Goal: Find contact information: Find contact information

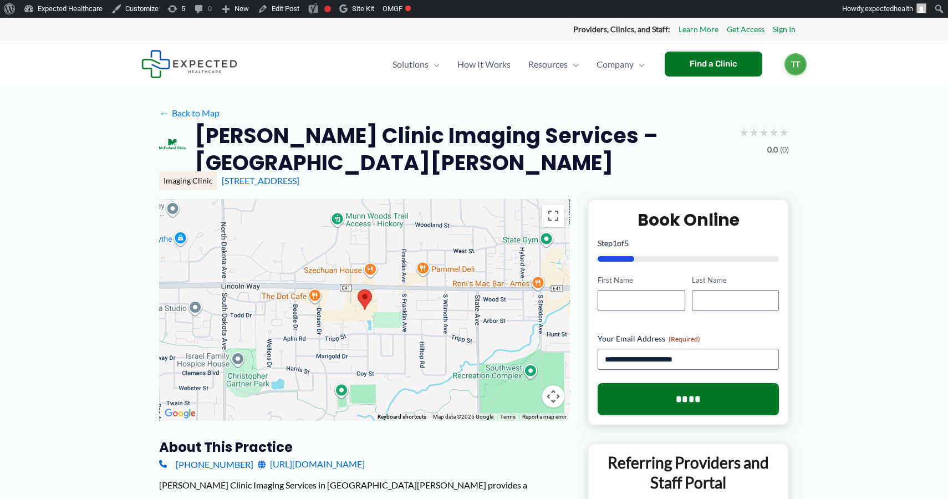
scroll to position [4, 0]
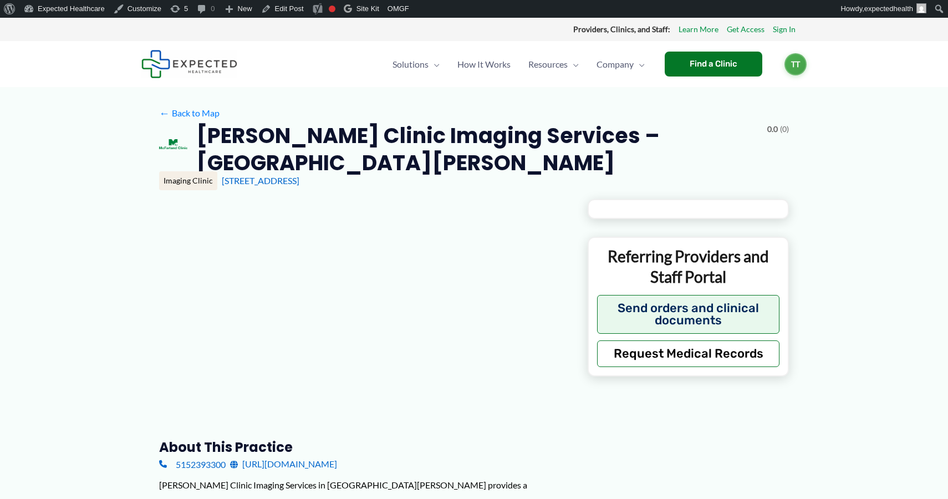
scroll to position [4, 0]
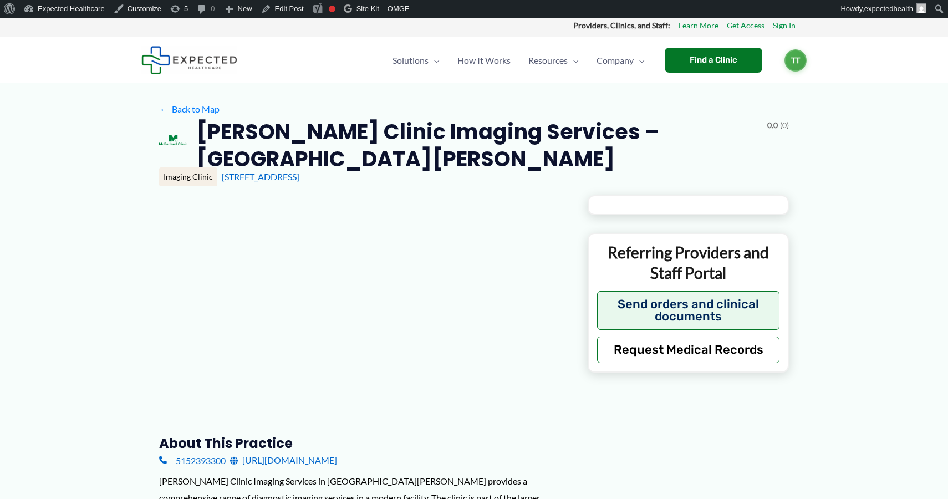
type input "**********"
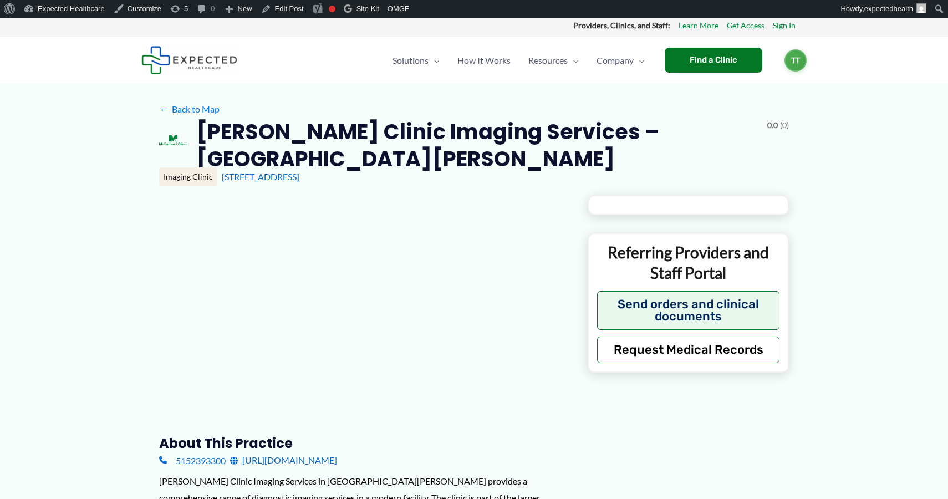
type input "**********"
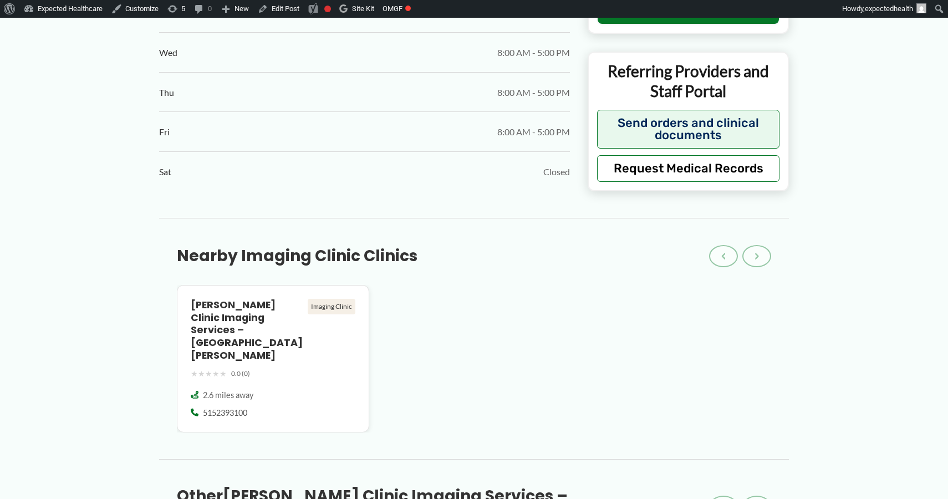
scroll to position [606, 0]
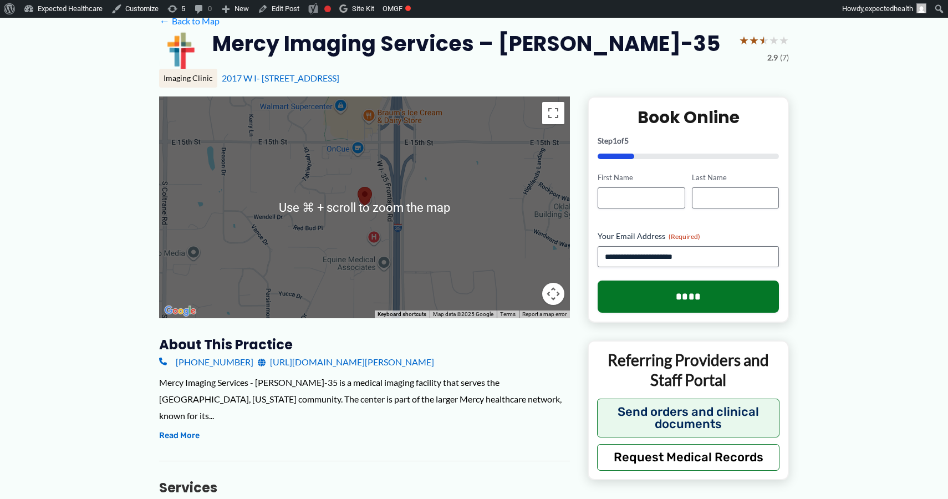
scroll to position [87, 0]
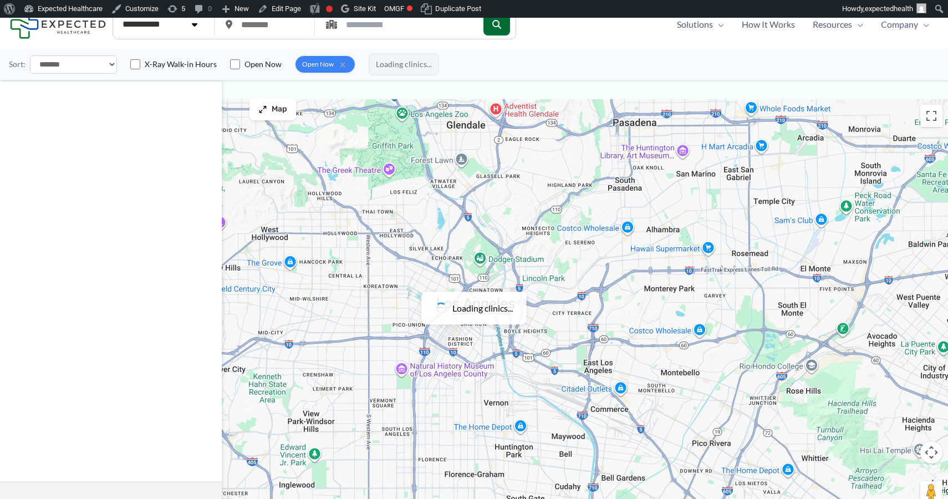
click at [193, 33] on select "**********" at bounding box center [162, 24] width 93 height 22
click at [116, 14] on select "**********" at bounding box center [162, 24] width 93 height 22
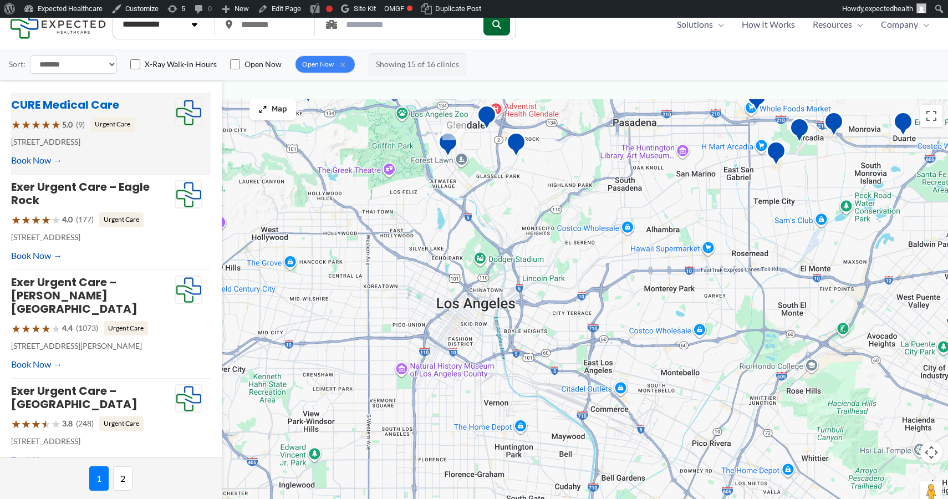
click at [74, 105] on link "CURE Medical Care" at bounding box center [65, 105] width 108 height 16
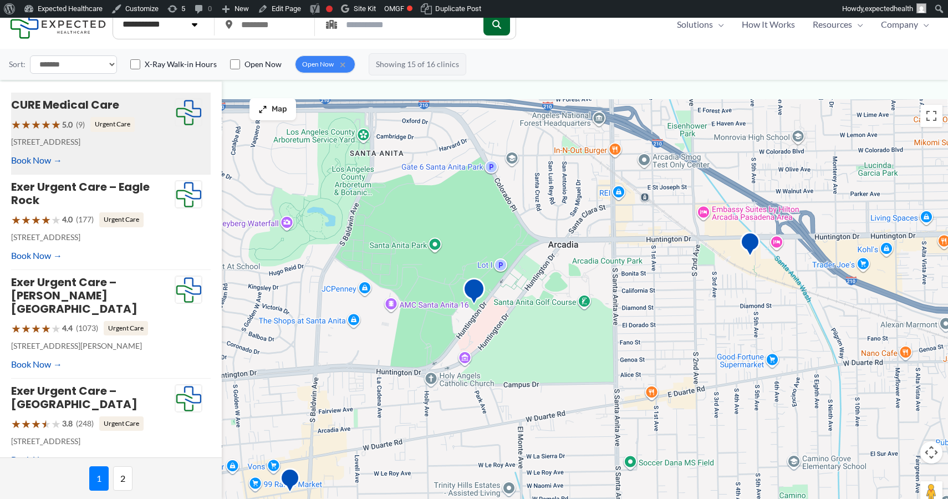
click at [188, 28] on select "**********" at bounding box center [162, 24] width 93 height 22
select select "**********"
click at [116, 14] on select "**********" at bounding box center [162, 24] width 93 height 22
click at [510, 32] on button "submit" at bounding box center [497, 24] width 27 height 22
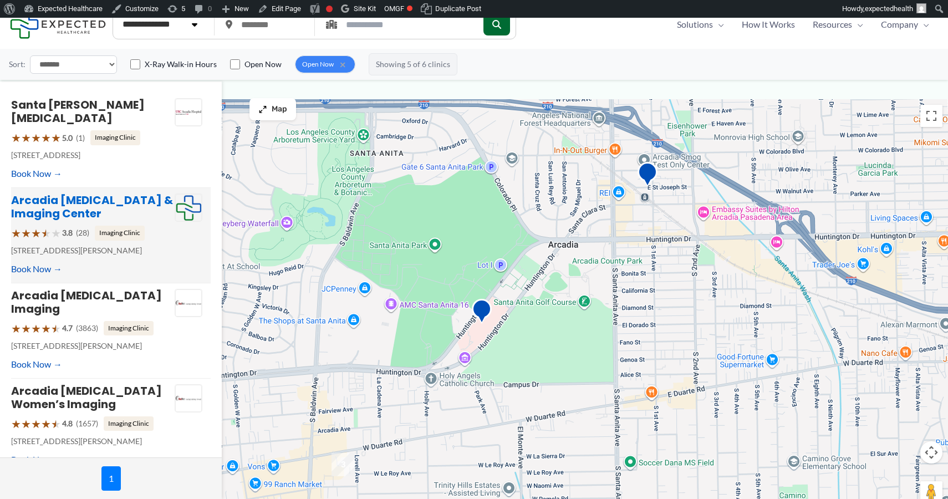
click at [83, 192] on link "Arcadia MRI & Imaging Center" at bounding box center [92, 206] width 162 height 29
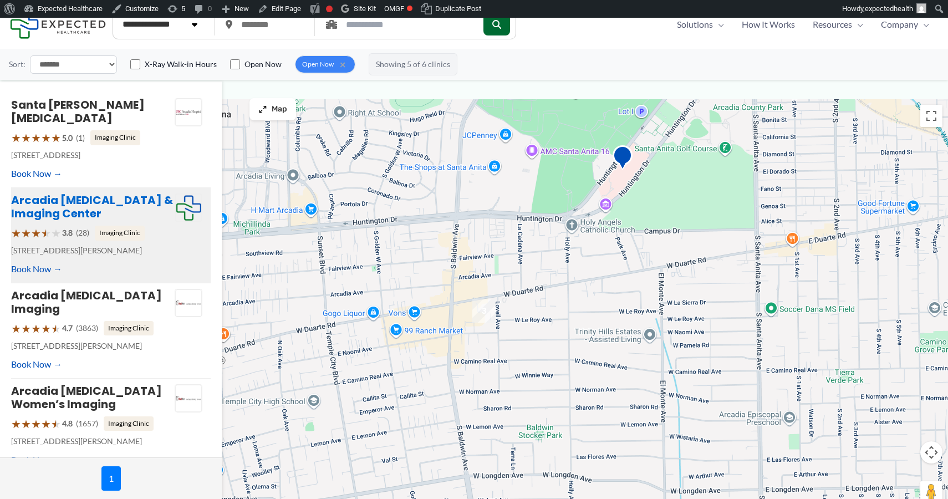
click at [98, 192] on link "Arcadia MRI & Imaging Center" at bounding box center [92, 206] width 162 height 29
click at [70, 192] on link "Arcadia [MEDICAL_DATA] & Imaging Center" at bounding box center [92, 206] width 162 height 29
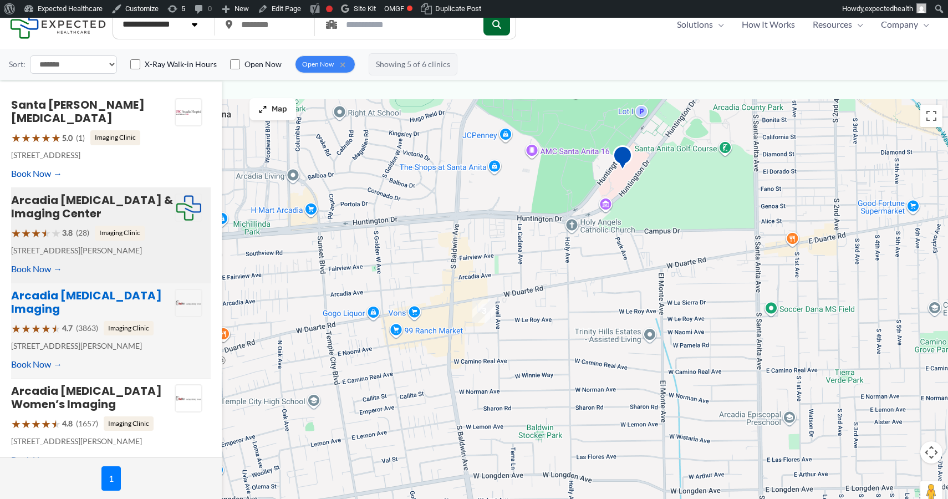
click at [87, 288] on link "Arcadia [MEDICAL_DATA] Imaging" at bounding box center [86, 302] width 151 height 29
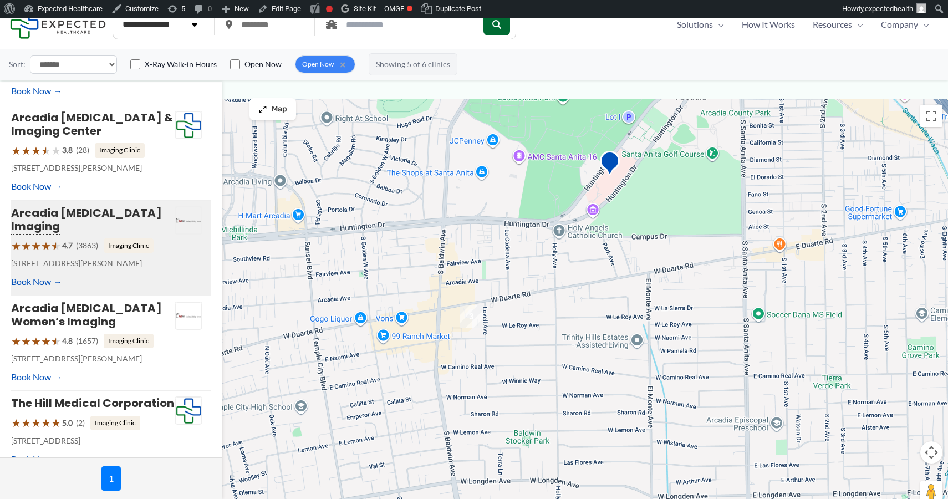
scroll to position [8, 0]
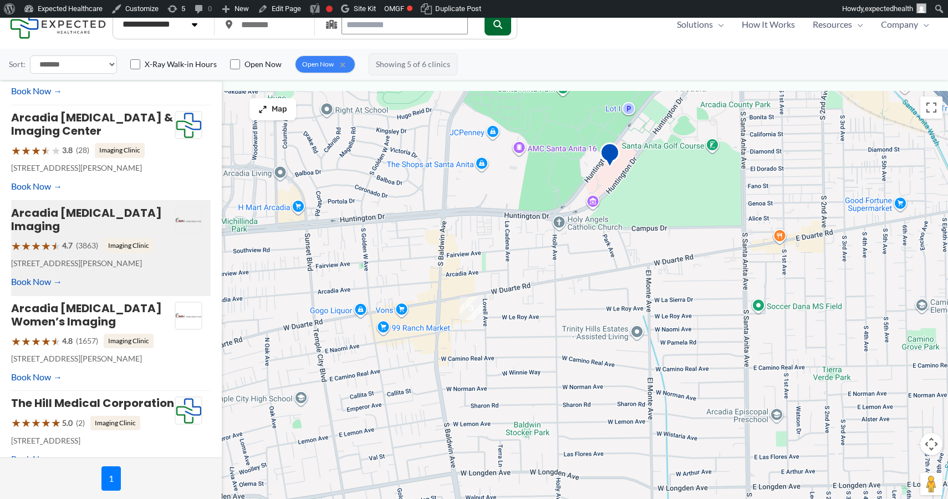
click at [382, 25] on input "text" at bounding box center [405, 24] width 126 height 19
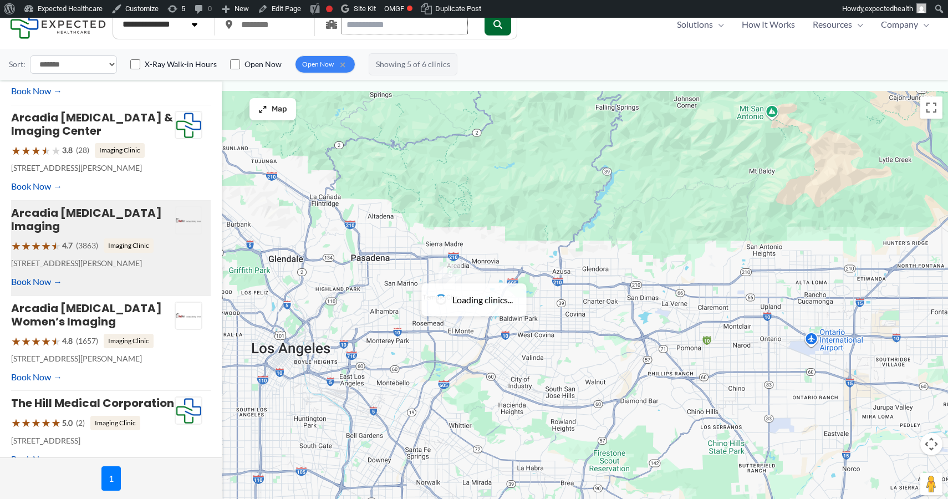
click at [407, 30] on input "text" at bounding box center [405, 24] width 126 height 19
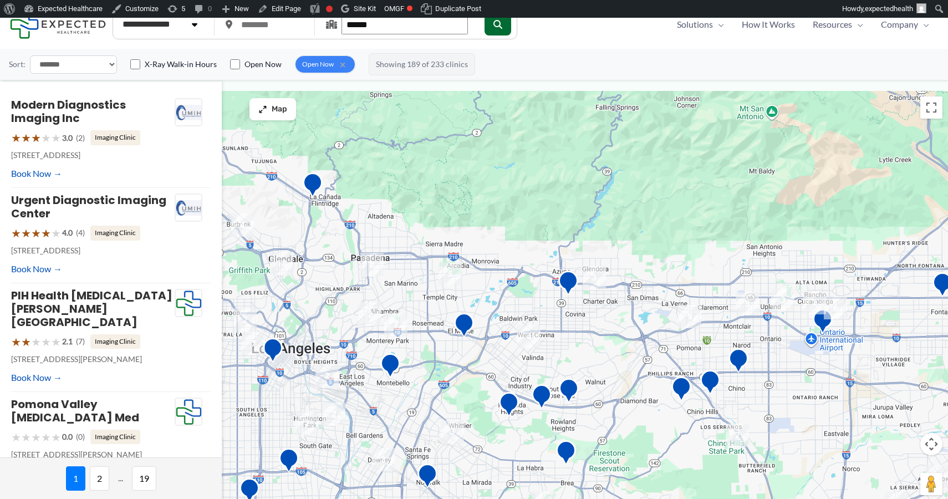
type input "******"
click at [485, 13] on button "submit" at bounding box center [498, 24] width 27 height 22
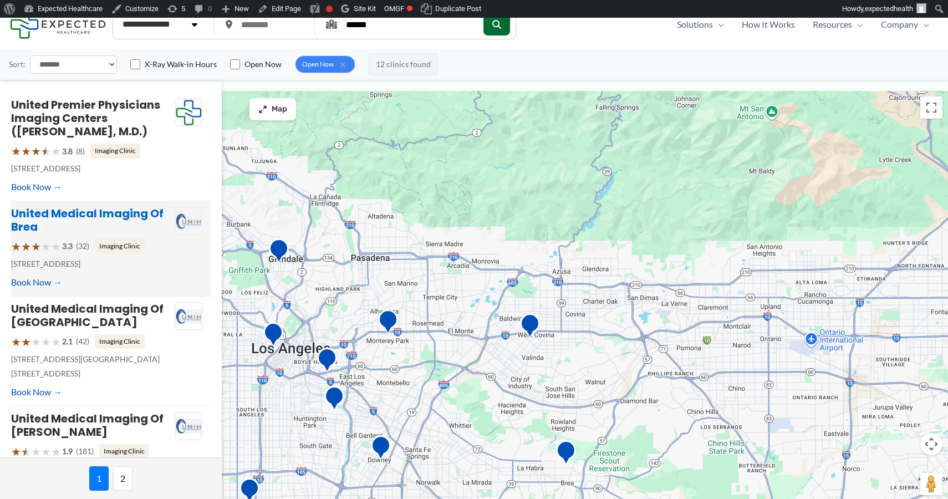
click at [89, 217] on link "United Medical Imaging of Brea" at bounding box center [87, 220] width 153 height 29
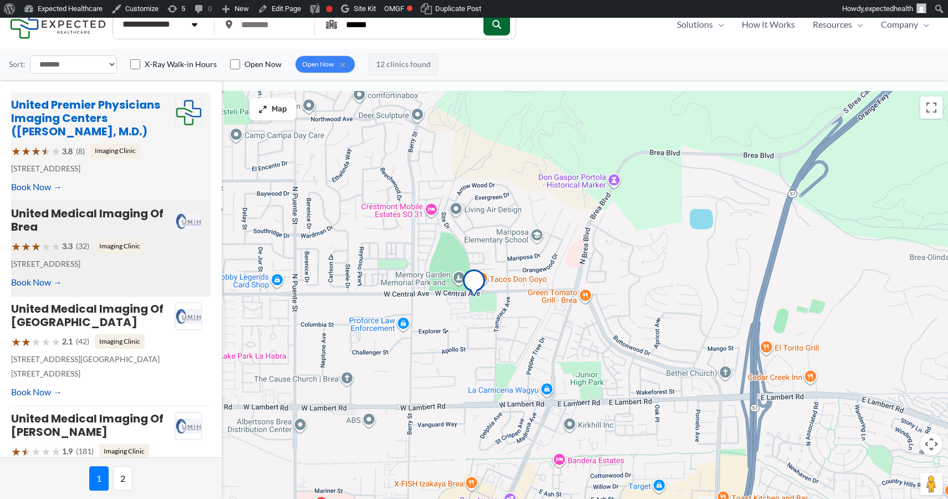
click at [72, 117] on link "United Premier Physicians Imaging Centers (Calvin Yang, M.D.)" at bounding box center [85, 118] width 149 height 42
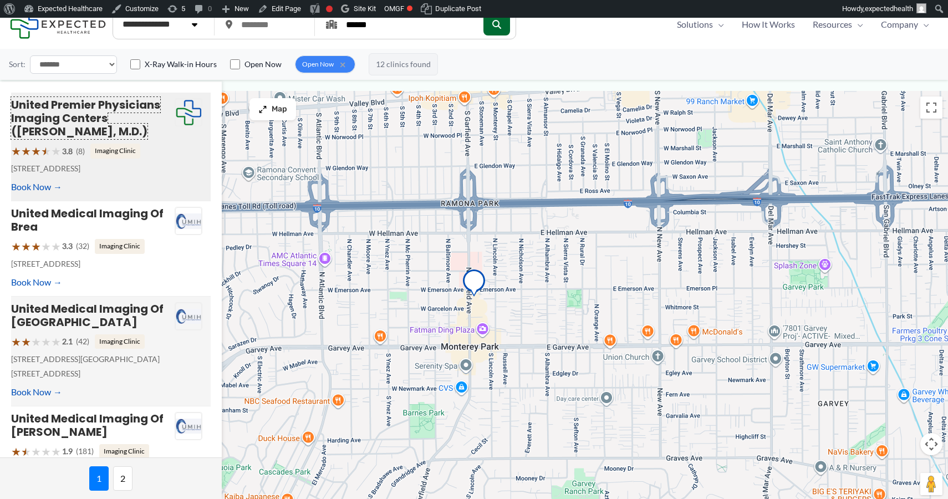
scroll to position [362, 0]
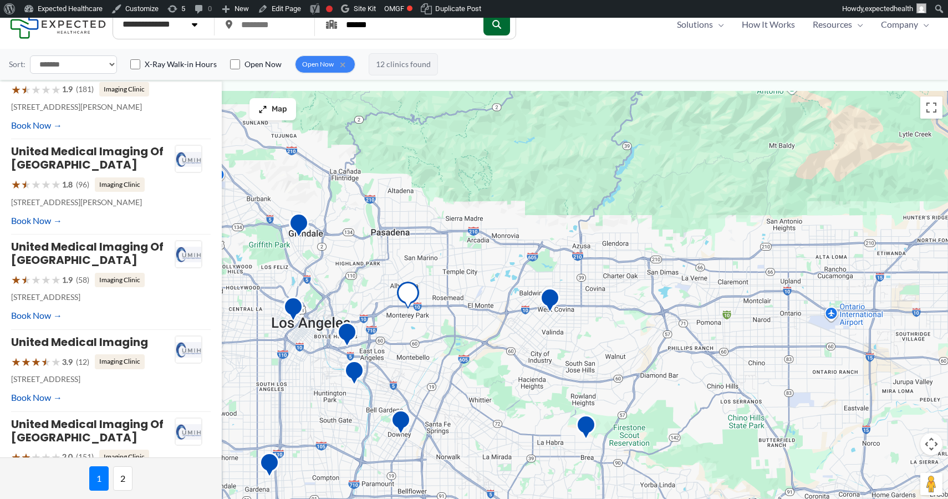
click at [428, 379] on div at bounding box center [474, 300] width 948 height 418
click at [400, 32] on input "******" at bounding box center [405, 24] width 126 height 19
click at [485, 13] on button "submit" at bounding box center [498, 24] width 27 height 22
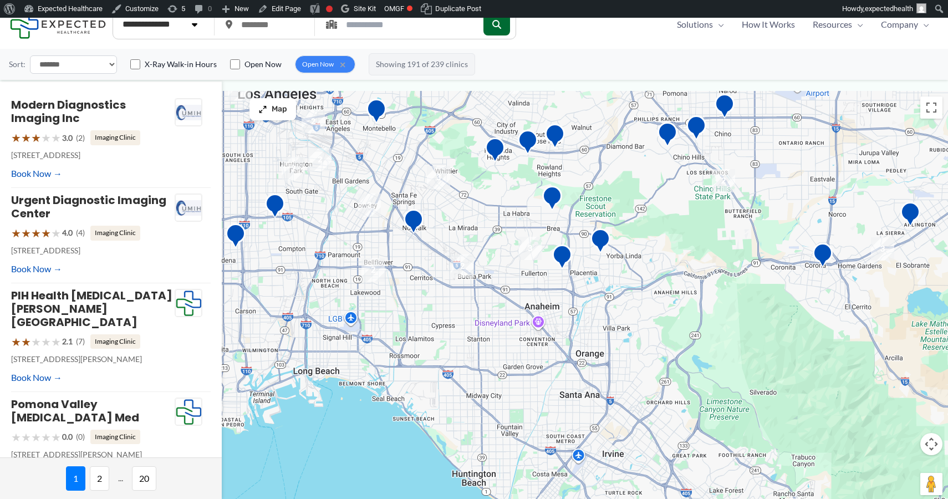
drag, startPoint x: 490, startPoint y: 408, endPoint x: 456, endPoint y: 175, distance: 235.4
click at [456, 175] on div at bounding box center [474, 300] width 948 height 418
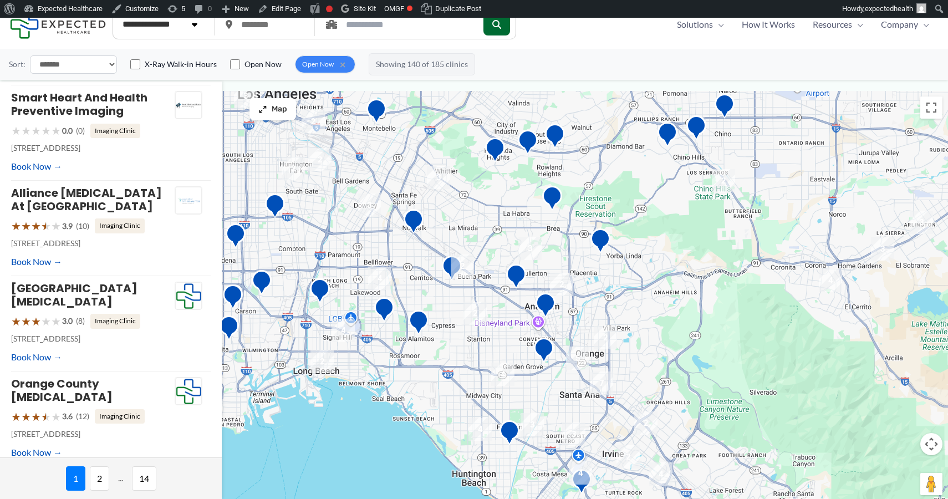
scroll to position [546, 0]
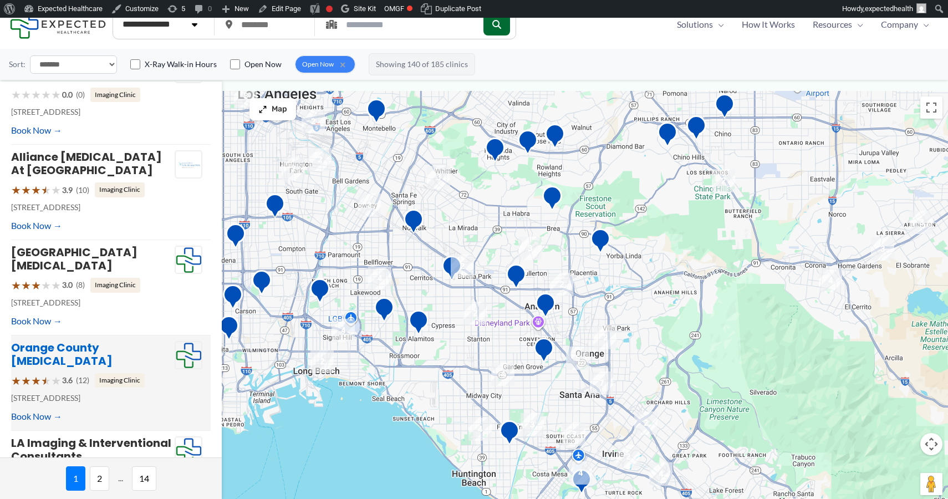
click at [63, 340] on link "Orange County MRI" at bounding box center [62, 354] width 102 height 29
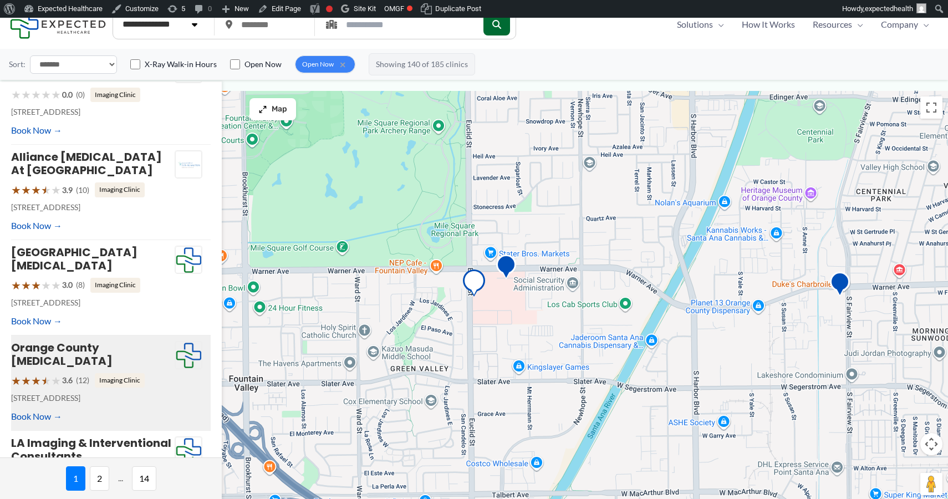
click at [184, 29] on select "**********" at bounding box center [162, 24] width 93 height 22
select select "**********"
click at [116, 14] on select "**********" at bounding box center [162, 24] width 93 height 22
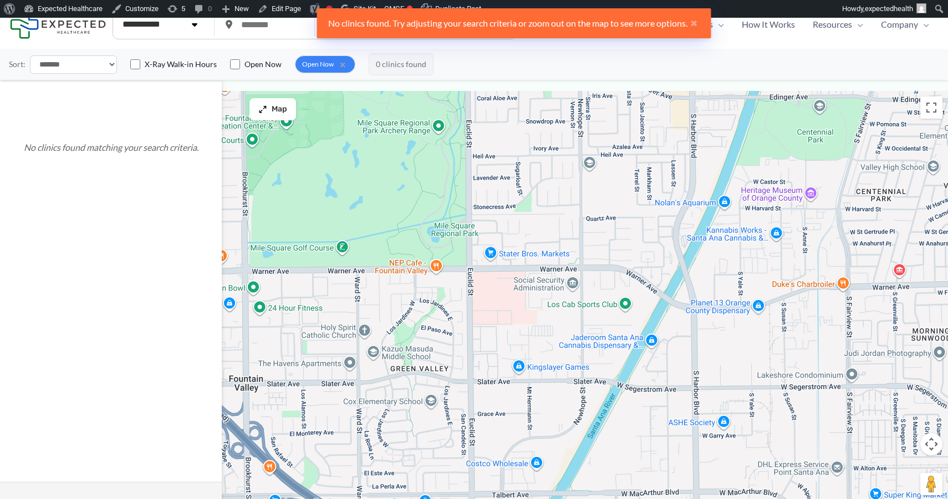
click at [504, 27] on div "No clinics found. Try adjusting your search criteria or zoom out on the map to …" at bounding box center [514, 23] width 394 height 30
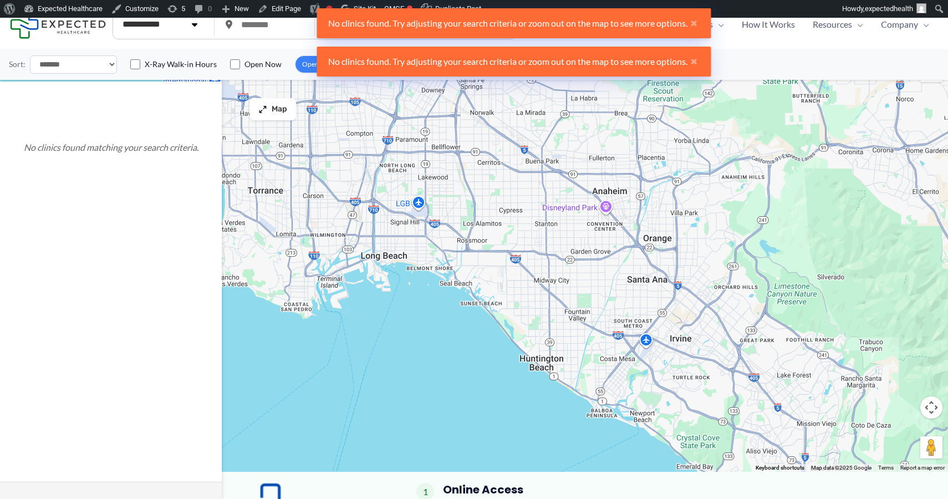
scroll to position [42, 0]
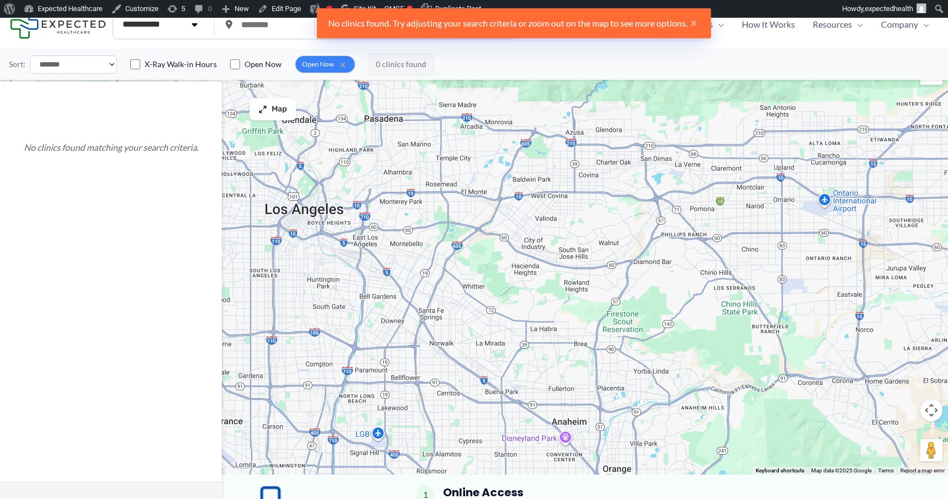
drag, startPoint x: 578, startPoint y: 176, endPoint x: 536, endPoint y: 413, distance: 240.0
click at [536, 413] on div at bounding box center [474, 266] width 948 height 418
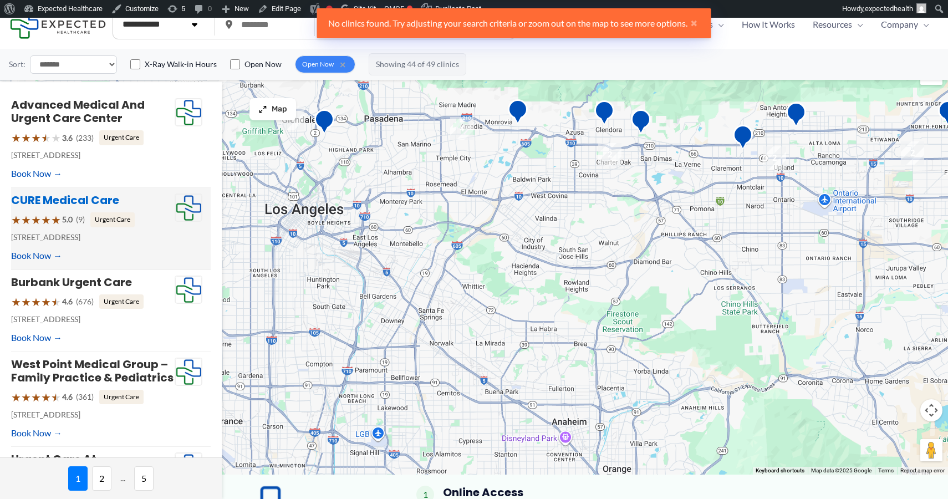
click at [82, 197] on link "CURE Medical Care" at bounding box center [65, 200] width 108 height 16
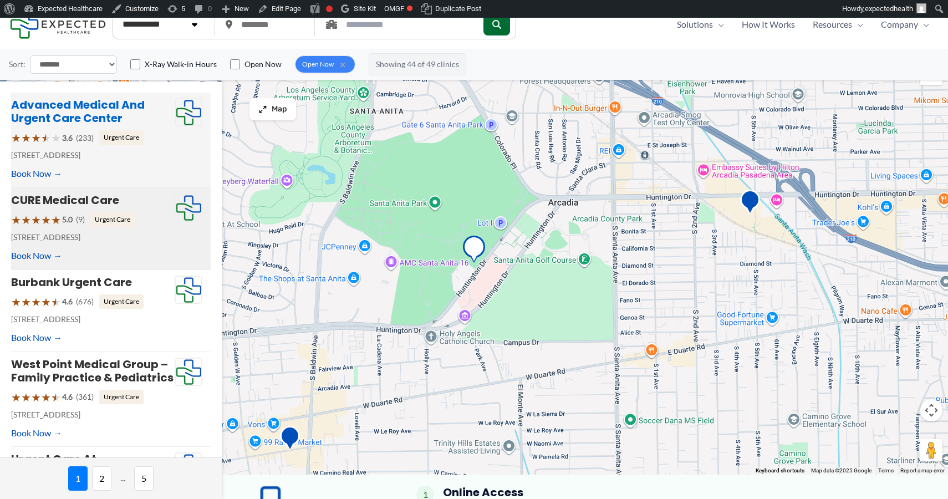
click at [96, 111] on link "Advanced Medical and Urgent Care Center" at bounding box center [78, 111] width 134 height 29
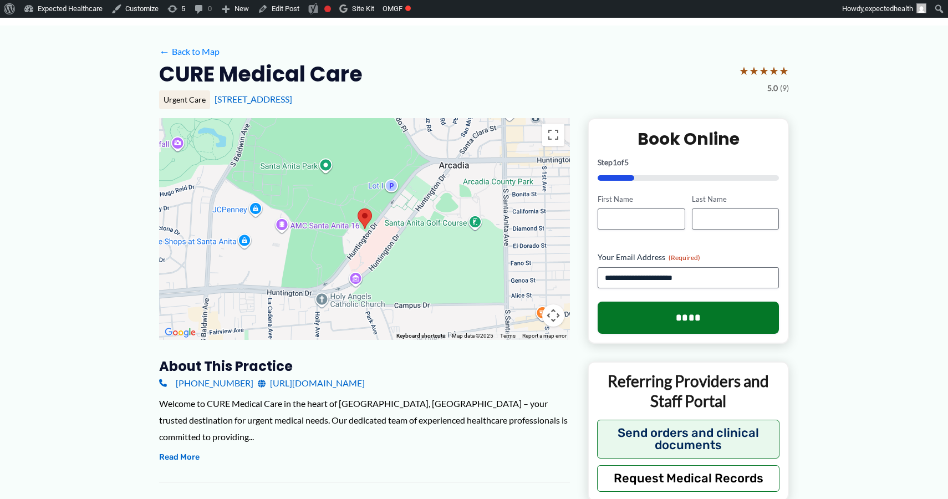
scroll to position [76, 0]
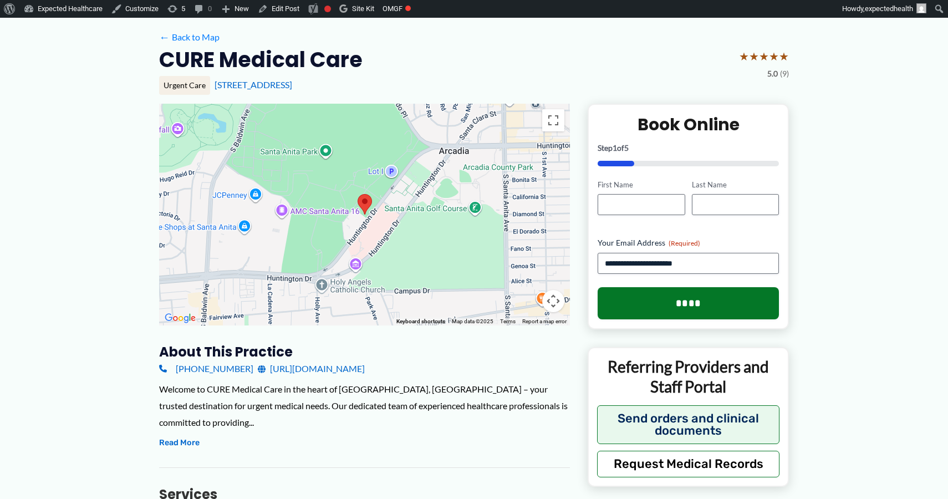
click at [344, 371] on link "http://curemedicalcare.com/" at bounding box center [311, 369] width 107 height 17
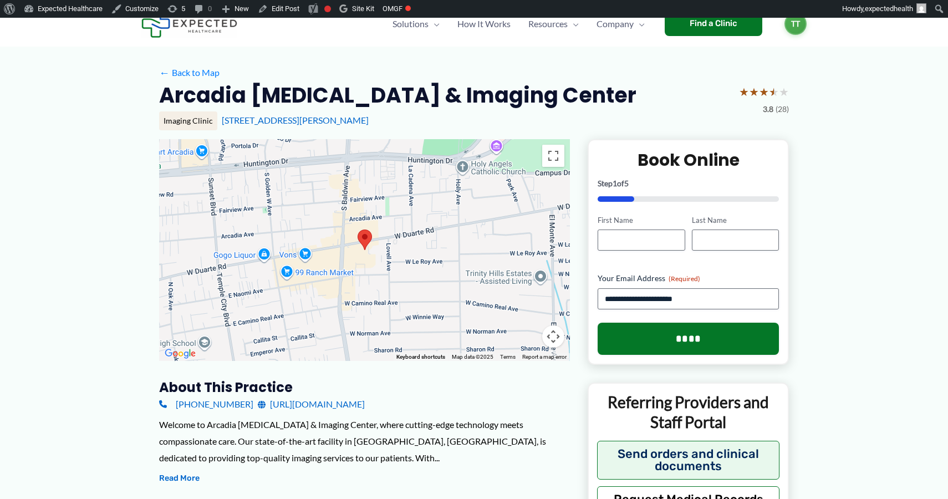
scroll to position [155, 0]
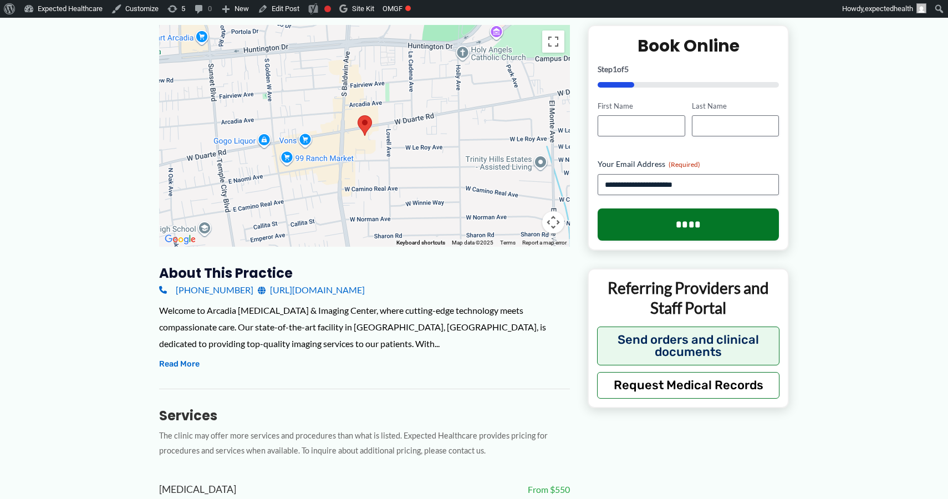
click at [296, 294] on link "http://www.arcadiamri.com/" at bounding box center [311, 290] width 107 height 17
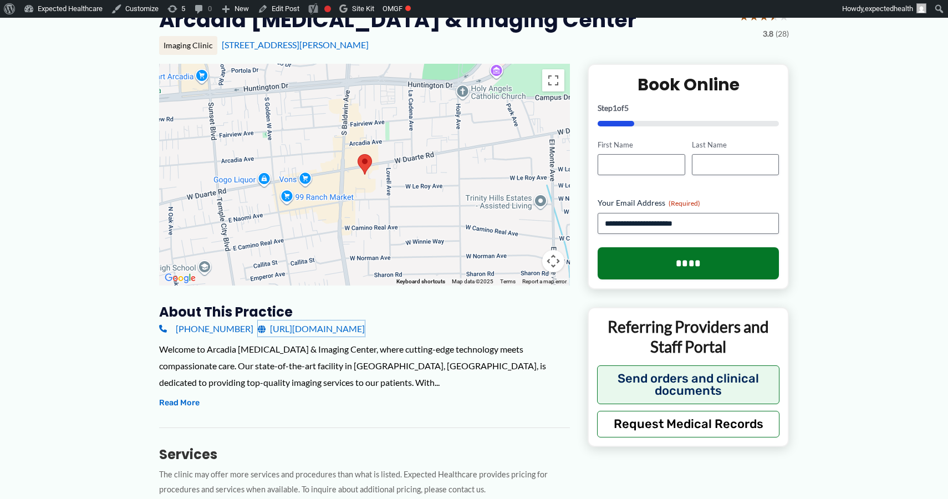
scroll to position [0, 0]
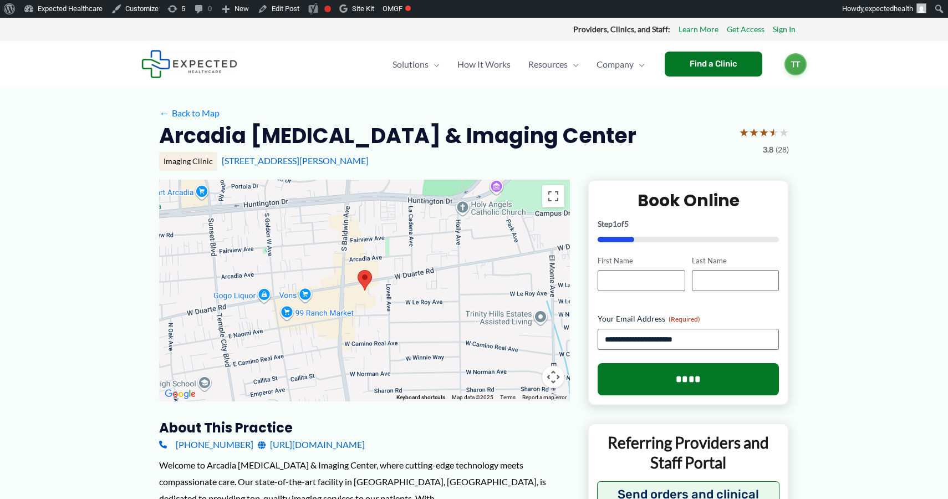
click at [228, 134] on h2 "Arcadia MRI & Imaging Center" at bounding box center [398, 135] width 478 height 27
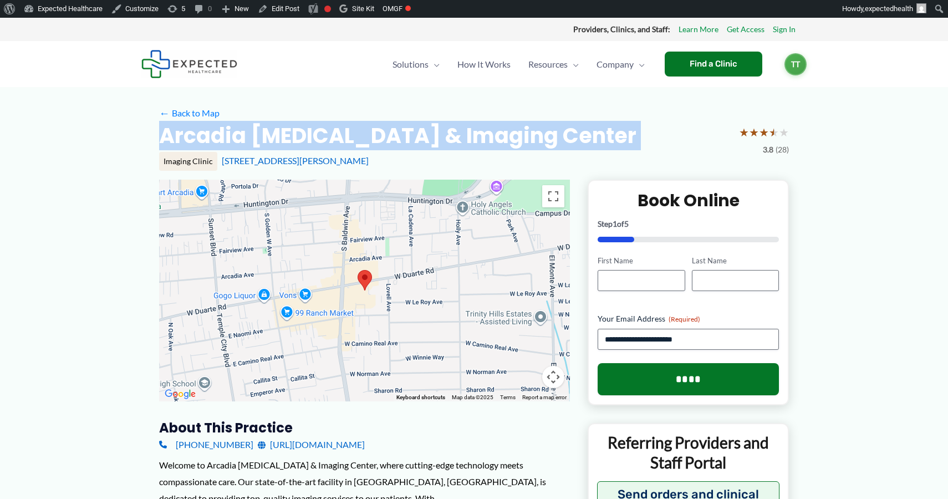
click at [228, 134] on h2 "Arcadia MRI & Imaging Center" at bounding box center [398, 135] width 478 height 27
copy div "Arcadia MRI & Imaging Center"
click at [490, 135] on div "Arcadia MRI & Imaging Center ★ ★ ★ ★ ★ 3.8 (28)" at bounding box center [474, 139] width 630 height 35
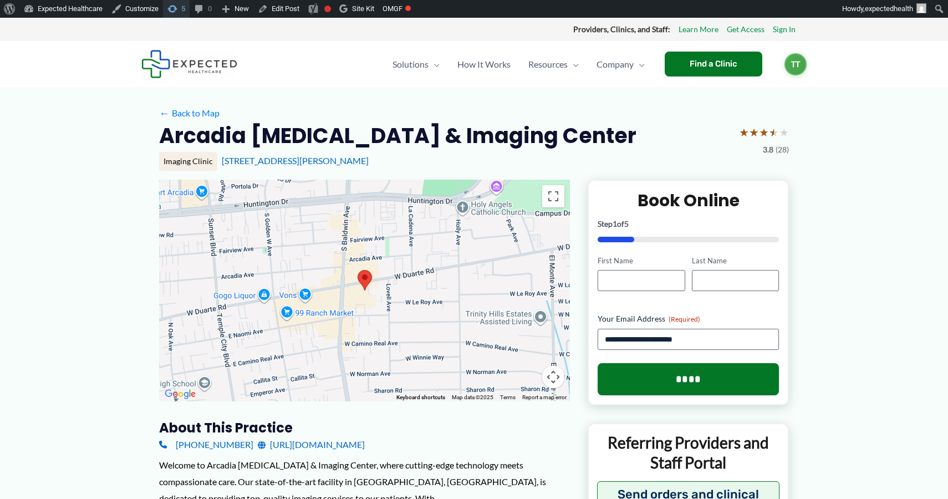
click at [186, 11] on link "5 5 updates available" at bounding box center [176, 9] width 27 height 18
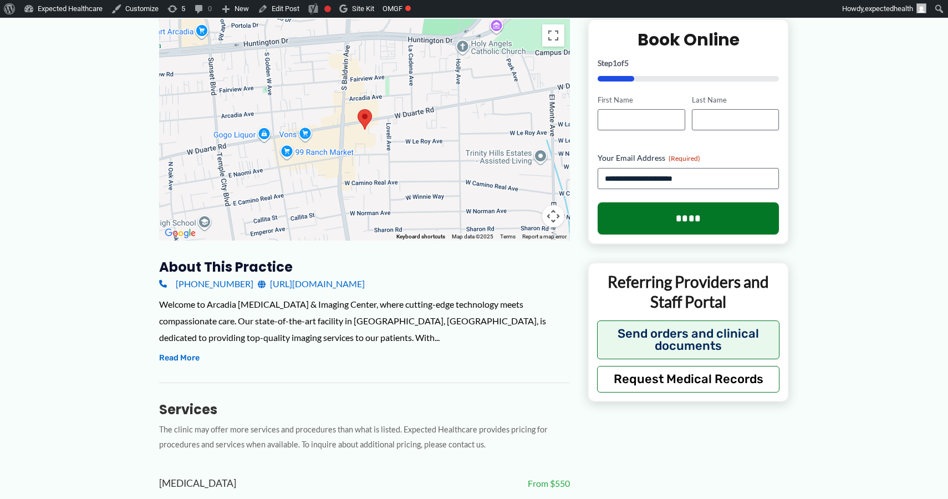
scroll to position [163, 0]
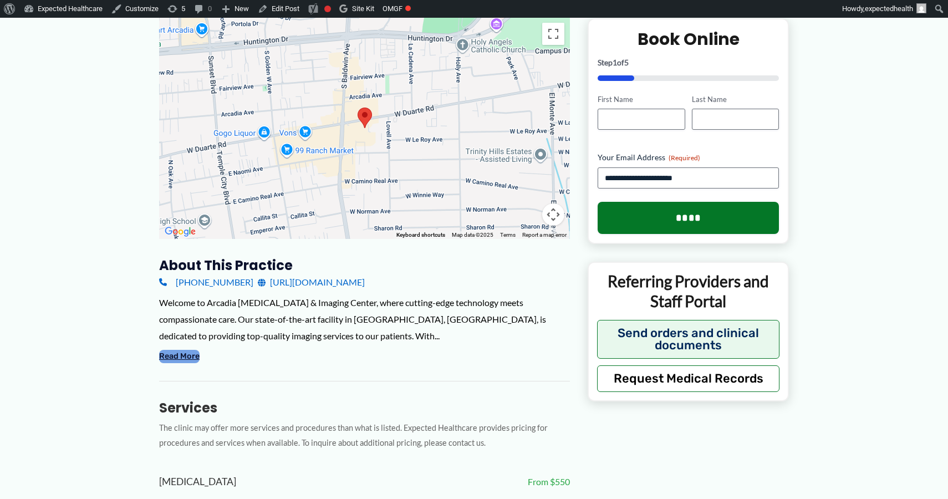
click at [194, 359] on button "Read More" at bounding box center [179, 356] width 40 height 13
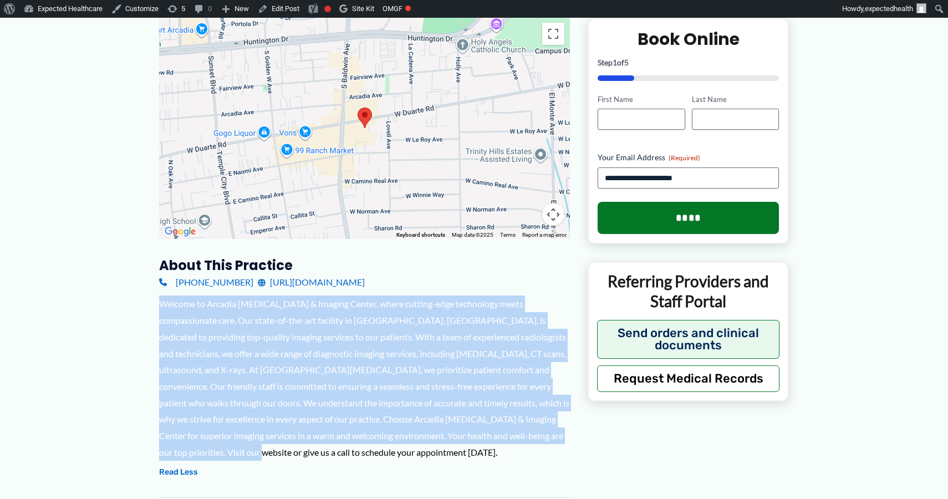
drag, startPoint x: 160, startPoint y: 304, endPoint x: 281, endPoint y: 450, distance: 189.1
click at [281, 450] on div "Welcome to Arcadia MRI & Imaging Center, where cutting-edge technology meets co…" at bounding box center [364, 378] width 411 height 165
drag, startPoint x: 223, startPoint y: 447, endPoint x: 153, endPoint y: 296, distance: 166.5
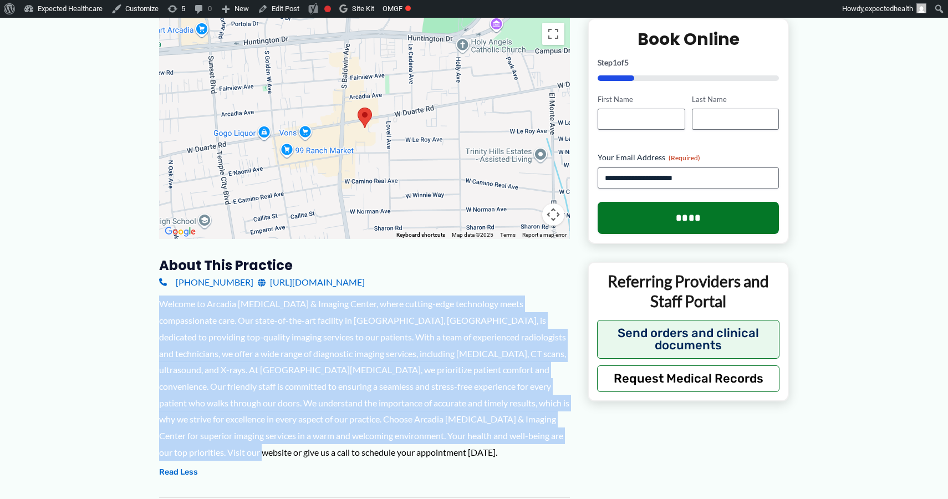
click at [160, 302] on div "Welcome to Arcadia MRI & Imaging Center, where cutting-edge technology meets co…" at bounding box center [364, 378] width 411 height 165
drag, startPoint x: 160, startPoint y: 302, endPoint x: 280, endPoint y: 458, distance: 196.9
click at [281, 458] on div "Welcome to Arcadia MRI & Imaging Center, where cutting-edge technology meets co…" at bounding box center [364, 378] width 411 height 165
click at [280, 458] on div "Welcome to Arcadia MRI & Imaging Center, where cutting-edge technology meets co…" at bounding box center [364, 378] width 411 height 165
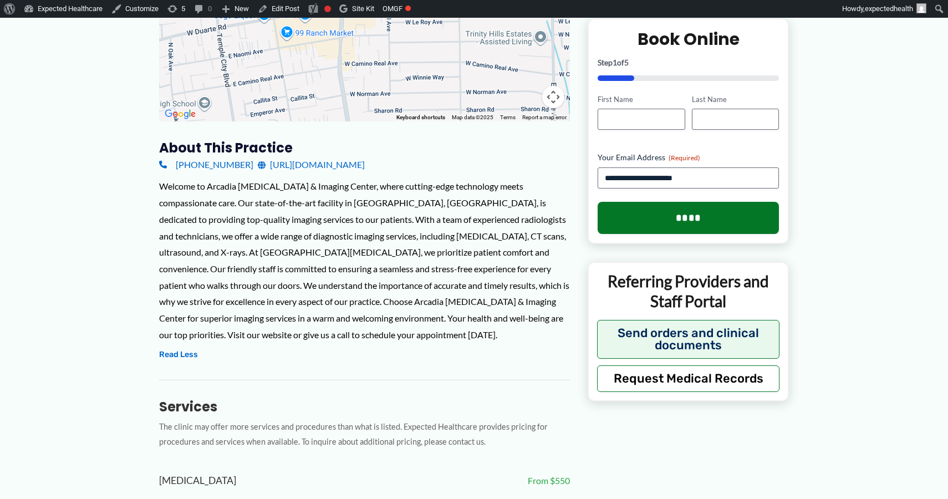
scroll to position [0, 0]
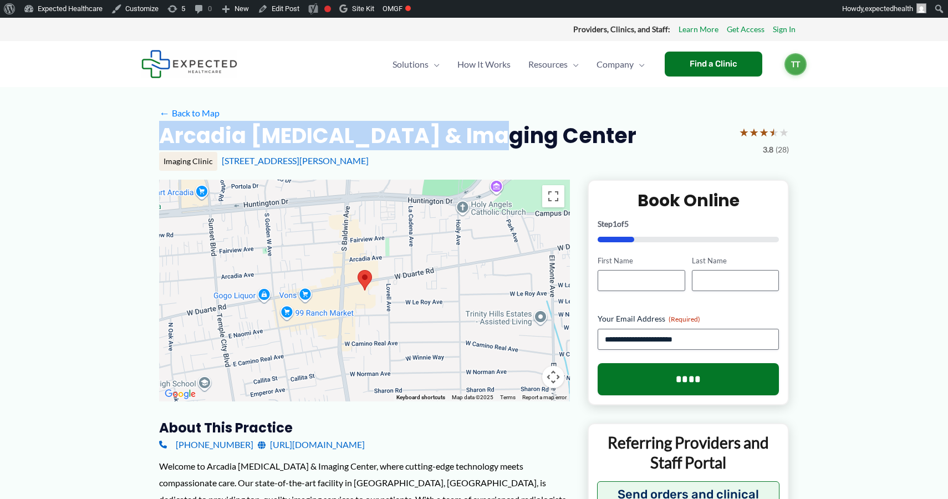
drag, startPoint x: 166, startPoint y: 134, endPoint x: 536, endPoint y: 133, distance: 370.0
click at [536, 133] on div "Arcadia MRI & Imaging Center ★ ★ ★ ★ ★ 3.8 (28)" at bounding box center [474, 139] width 630 height 35
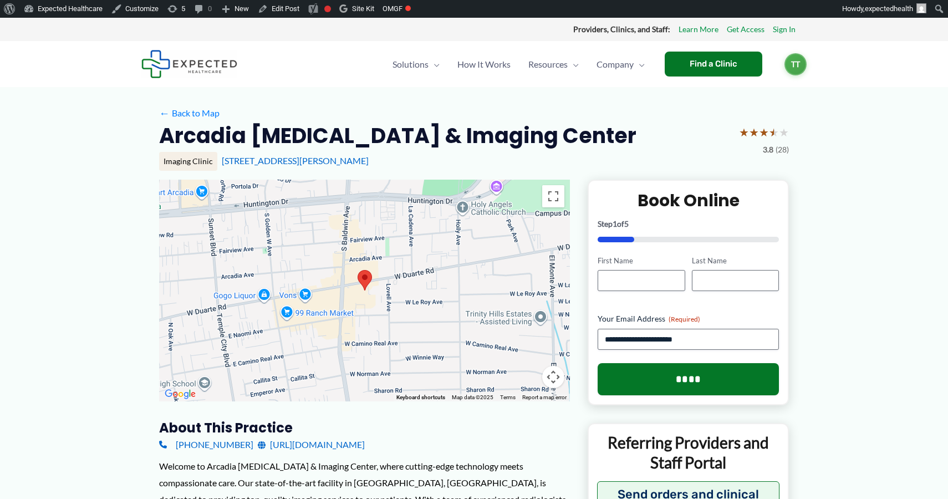
click at [664, 133] on div "Arcadia MRI & Imaging Center ★ ★ ★ ★ ★ 3.8 (28)" at bounding box center [474, 139] width 630 height 35
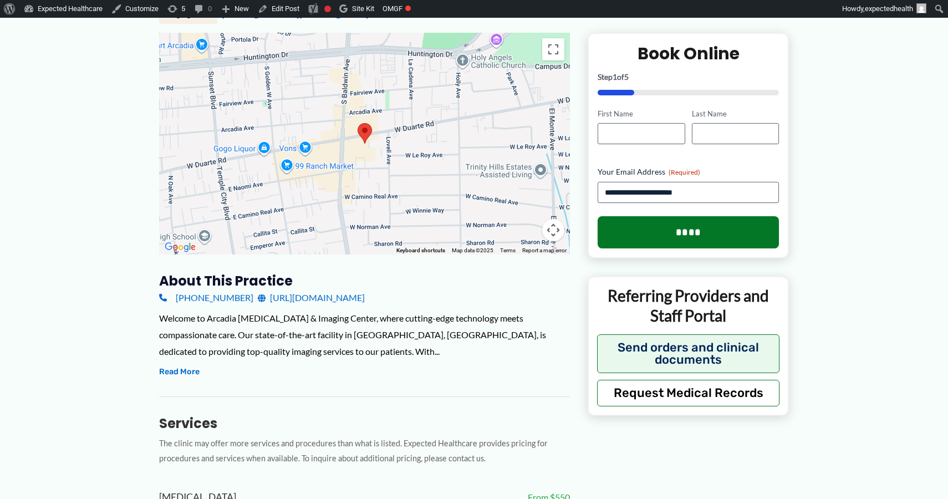
scroll to position [140, 0]
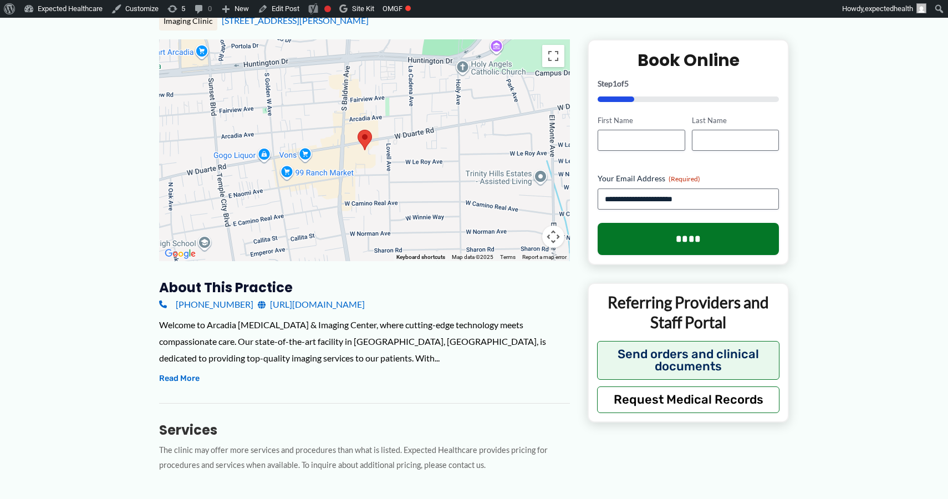
click at [331, 308] on link "[URL][DOMAIN_NAME]" at bounding box center [311, 304] width 107 height 17
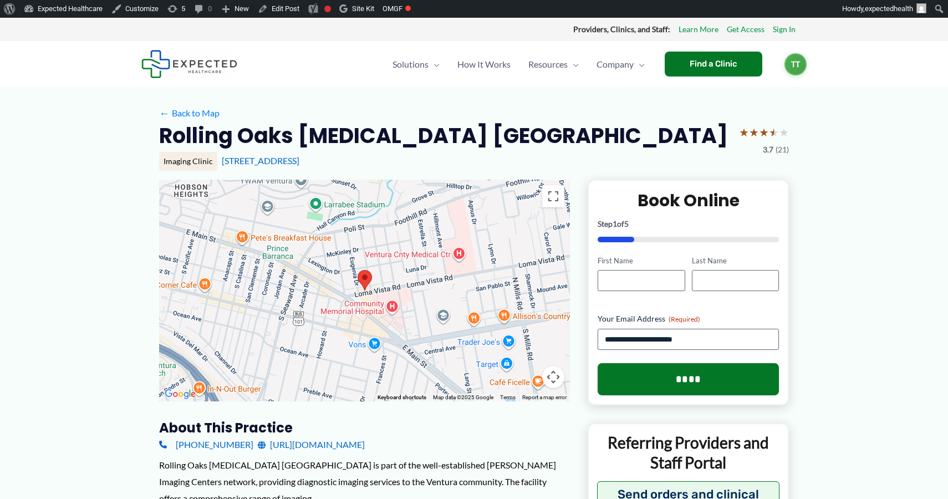
click at [314, 133] on h2 "Rolling Oaks [MEDICAL_DATA] [GEOGRAPHIC_DATA]" at bounding box center [443, 135] width 569 height 27
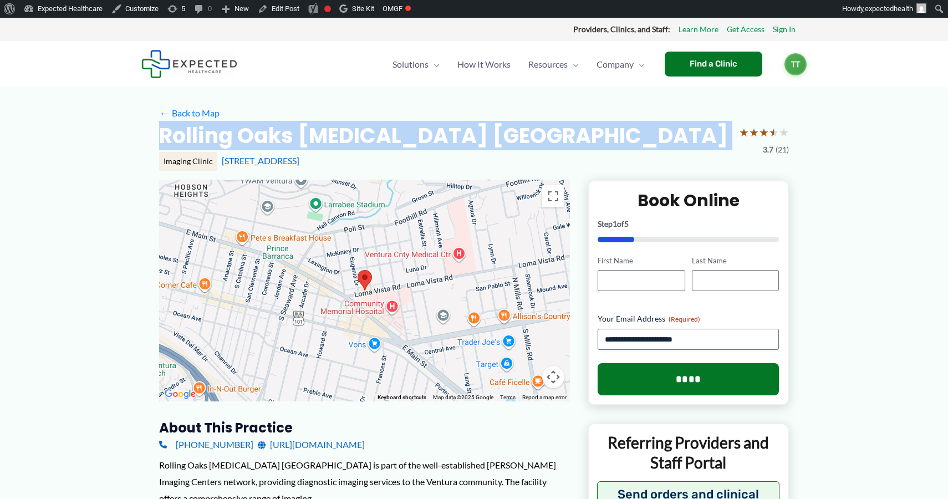
click at [314, 133] on h2 "Rolling Oaks Radiology Loma Vista" at bounding box center [443, 135] width 569 height 27
copy div "Rolling Oaks Radiology Loma Vista"
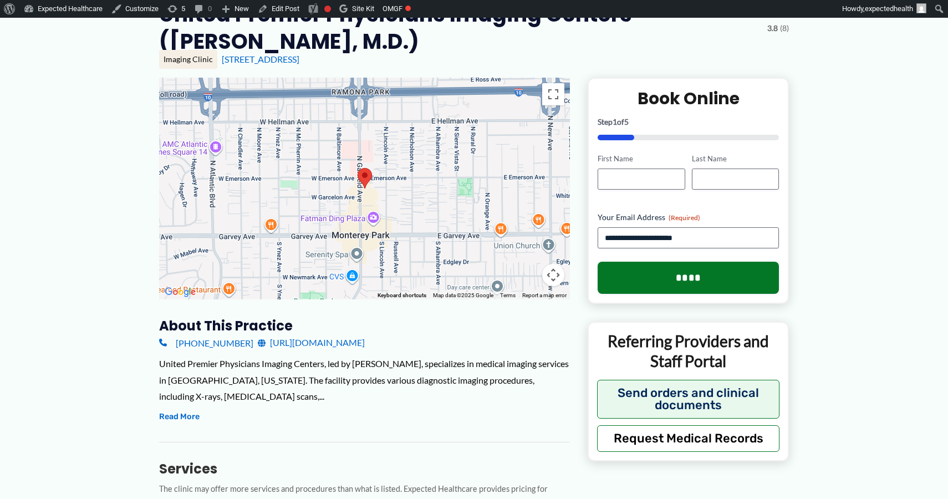
scroll to position [161, 0]
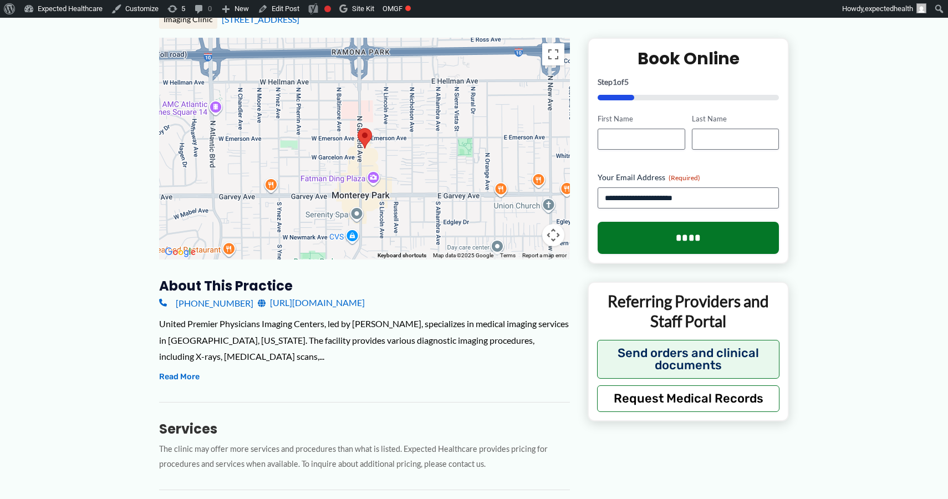
click at [353, 302] on link "http://calvinyangmi.com/index.html" at bounding box center [311, 303] width 107 height 17
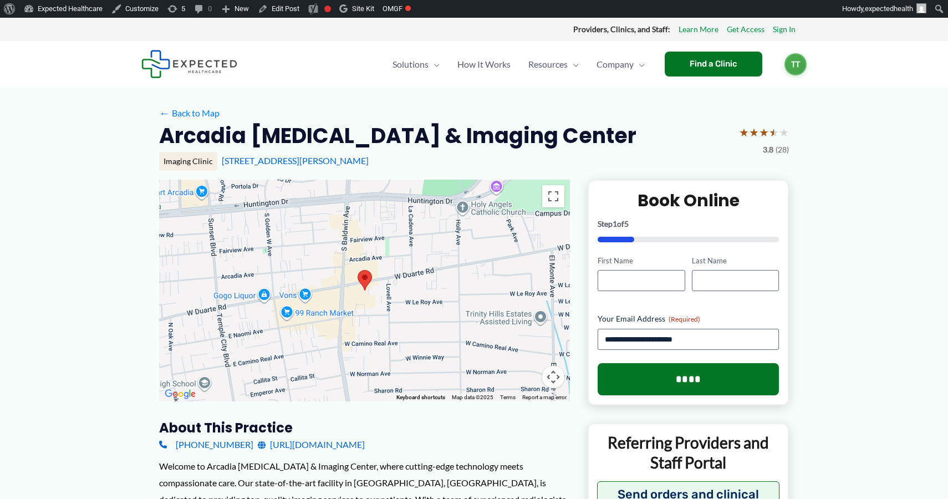
click at [316, 450] on link "[URL][DOMAIN_NAME]" at bounding box center [311, 445] width 107 height 17
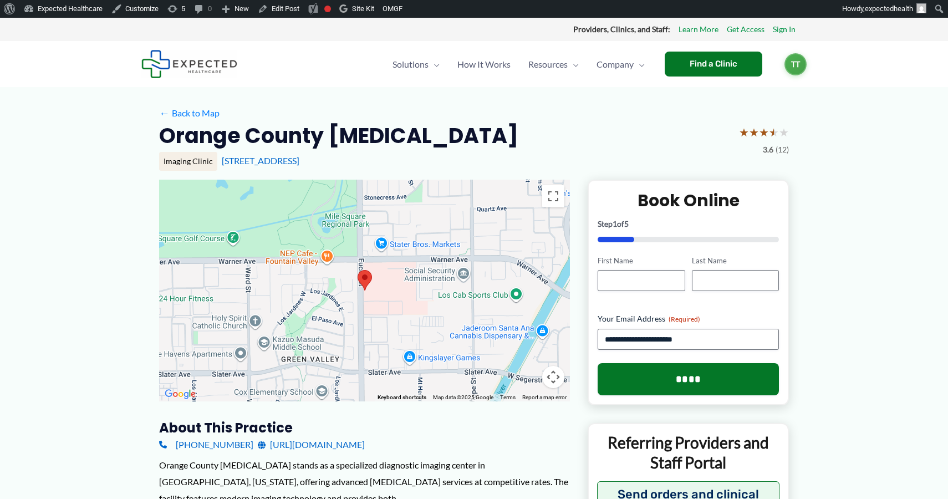
click at [286, 443] on link "[URL][DOMAIN_NAME]" at bounding box center [311, 445] width 107 height 17
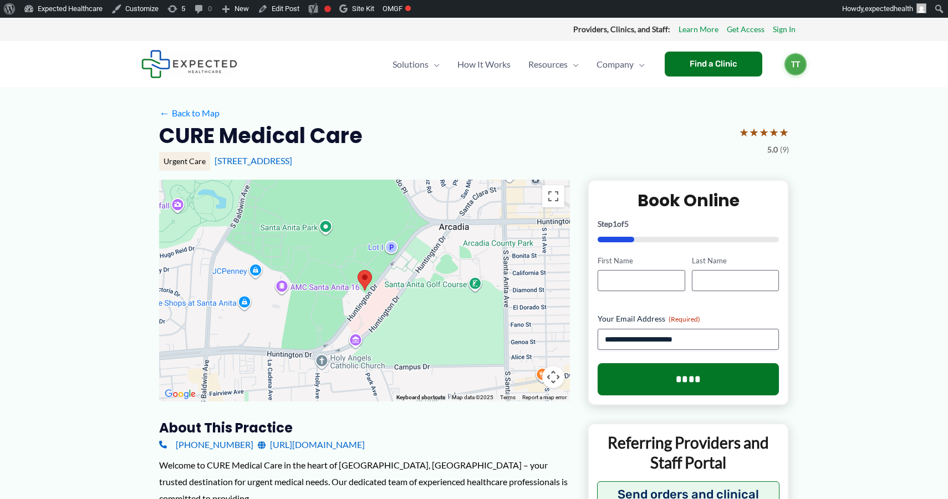
click at [305, 445] on link "[URL][DOMAIN_NAME]" at bounding box center [311, 445] width 107 height 17
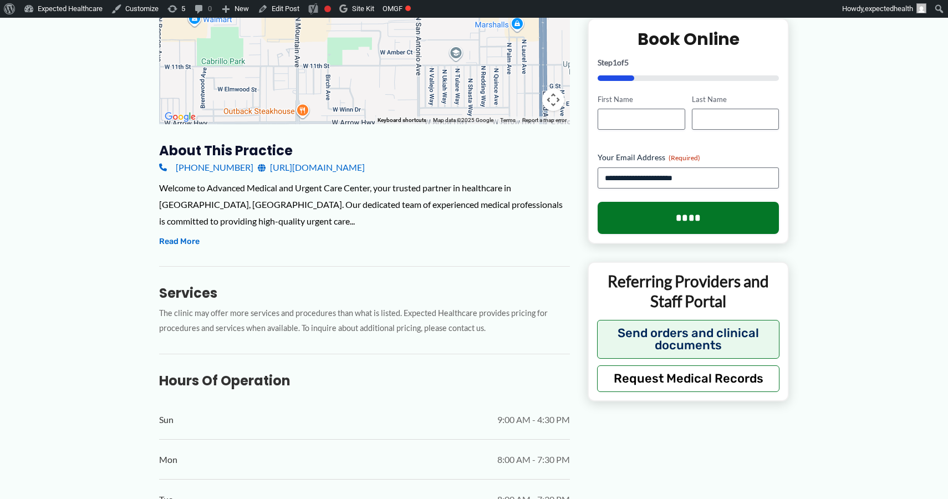
scroll to position [278, 0]
